Goal: Use online tool/utility: Use online tool/utility

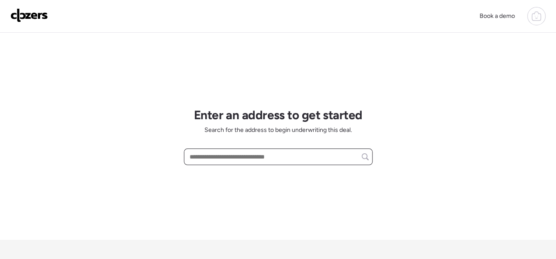
click at [240, 156] on input "text" at bounding box center [278, 157] width 181 height 12
paste input "**********"
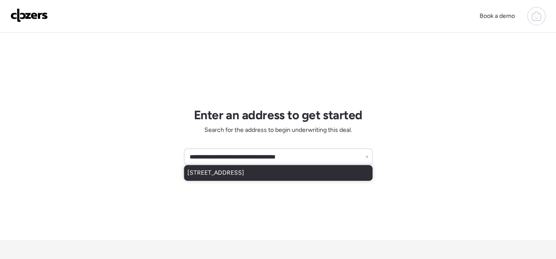
click at [195, 174] on span "[STREET_ADDRESS]" at bounding box center [215, 172] width 57 height 9
type input "**********"
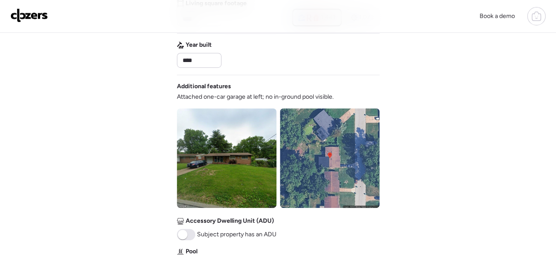
scroll to position [348, 0]
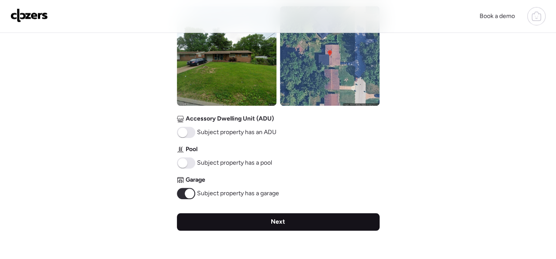
click at [274, 220] on span "Next" at bounding box center [278, 221] width 14 height 9
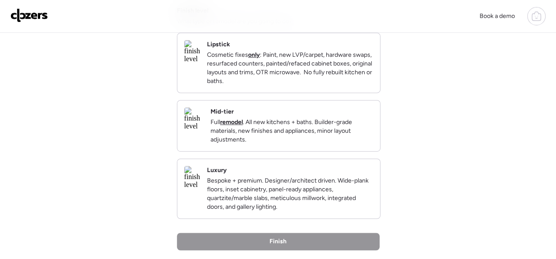
scroll to position [0, 0]
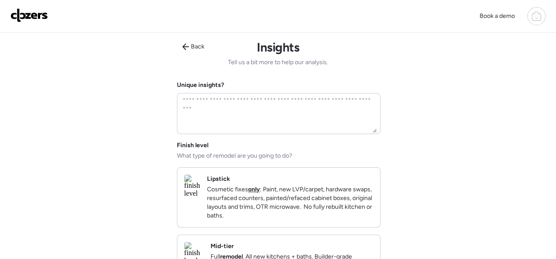
click at [361, 197] on p "Cosmetic fixes only : Paint, new LVP/carpet, hardware swaps, resurfaced counter…" at bounding box center [290, 202] width 166 height 35
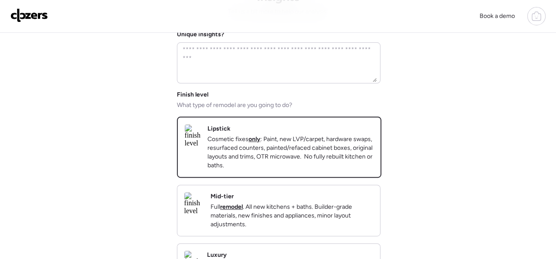
scroll to position [131, 0]
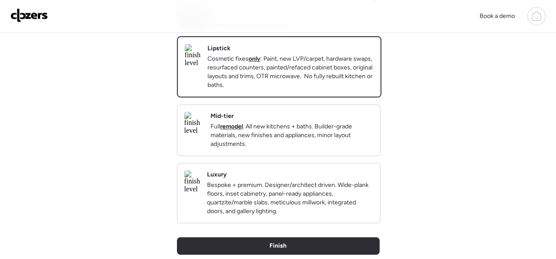
click at [344, 155] on div "Mid-tier Full remodel . All new kitchens + baths. Builder-grade materials, new …" at bounding box center [278, 130] width 203 height 51
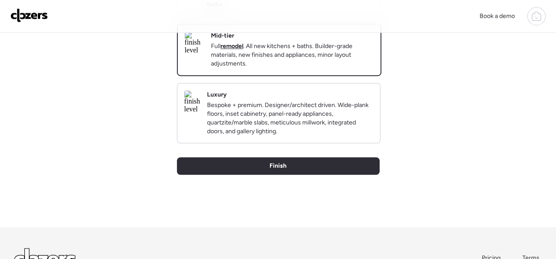
scroll to position [300, 0]
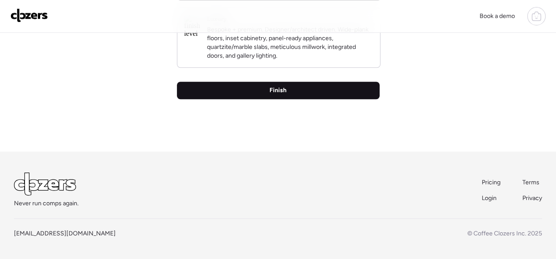
click at [282, 93] on span "Finish" at bounding box center [277, 90] width 17 height 9
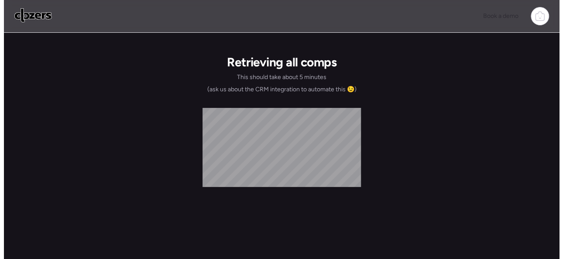
scroll to position [0, 0]
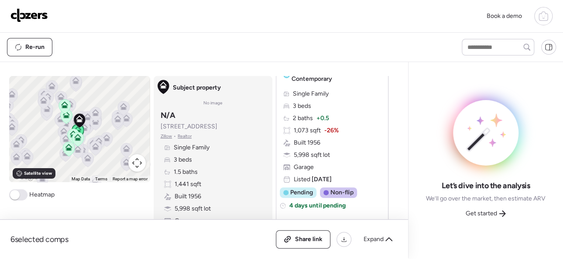
scroll to position [262, 0]
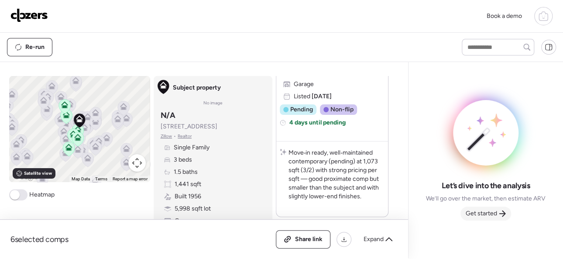
click at [483, 210] on span "Get started" at bounding box center [481, 213] width 31 height 9
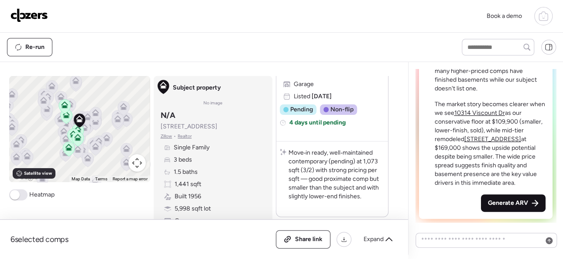
click at [495, 202] on span "Generate ARV" at bounding box center [508, 203] width 40 height 9
